Goal: Information Seeking & Learning: Find specific page/section

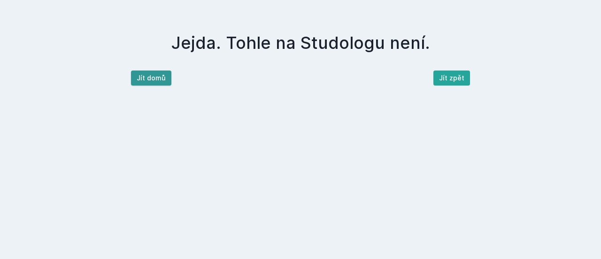
click at [159, 77] on button "Jít domů" at bounding box center [151, 77] width 40 height 15
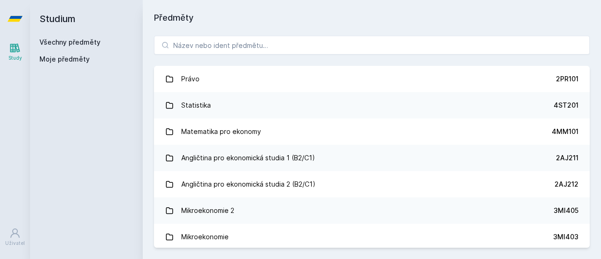
click at [187, 57] on div "Právo 2PR101 Statistika 4ST201 Matematika pro ekonomy 4MM101 Angličtina pro eko…" at bounding box center [372, 141] width 458 height 234
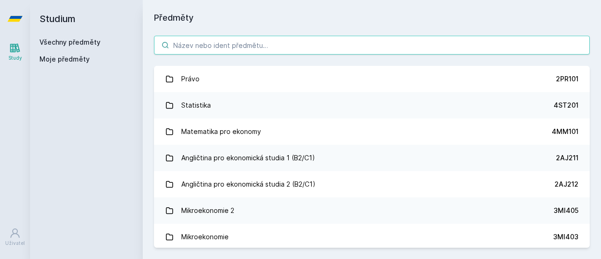
click at [190, 45] on input "search" at bounding box center [372, 45] width 436 height 19
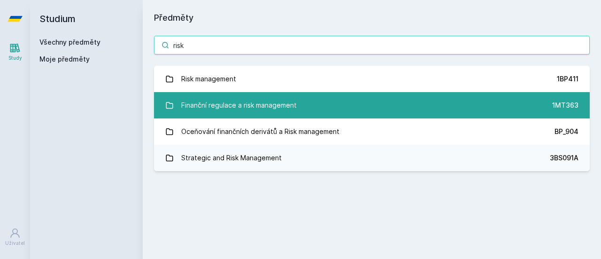
type input "risk"
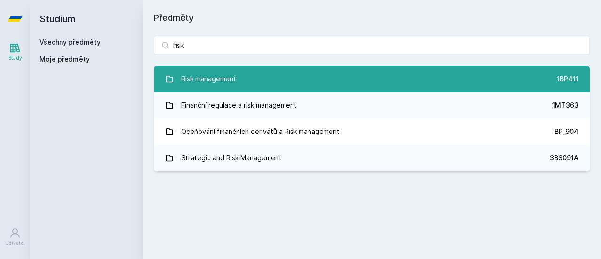
click at [211, 78] on div "Risk management" at bounding box center [208, 78] width 55 height 19
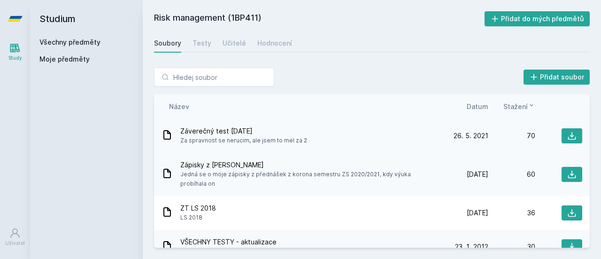
click at [253, 133] on span "Záverečný test [DATE]" at bounding box center [243, 130] width 127 height 9
click at [571, 130] on button at bounding box center [571, 135] width 21 height 15
